Goal: Information Seeking & Learning: Find specific fact

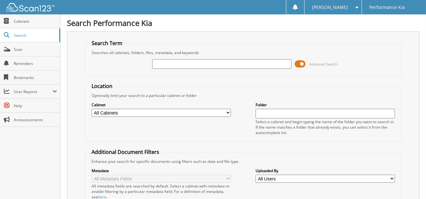
click at [165, 64] on input "text" at bounding box center [221, 64] width 139 height 10
type input "2614671"
click at [178, 62] on input "2614671" at bounding box center [221, 64] width 139 height 10
click at [23, 47] on span "Scan" at bounding box center [35, 49] width 43 height 5
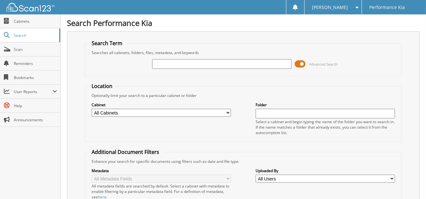
click at [166, 63] on input "text" at bounding box center [221, 64] width 139 height 10
type input "2614671"
click at [173, 62] on input "2614671" at bounding box center [221, 64] width 139 height 10
type input "2614672"
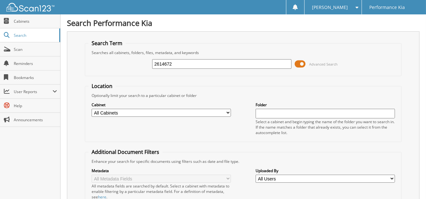
click at [26, 34] on span "Search" at bounding box center [35, 35] width 42 height 5
click at [21, 52] on link "Scan" at bounding box center [30, 50] width 60 height 14
